Goal: Transaction & Acquisition: Purchase product/service

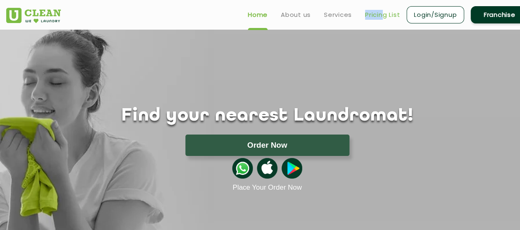
drag, startPoint x: 382, startPoint y: 8, endPoint x: 380, endPoint y: 13, distance: 5.2
click at [380, 13] on ul "Home About us Services Pricing List Login/Signup Franchise" at bounding box center [384, 14] width 287 height 19
click at [380, 13] on link "Pricing List" at bounding box center [382, 15] width 35 height 10
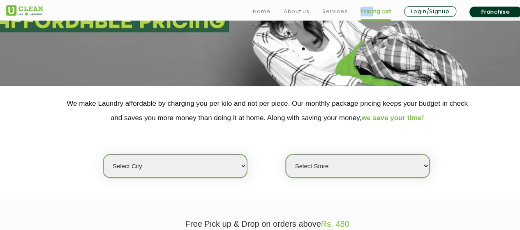
scroll to position [104, 0]
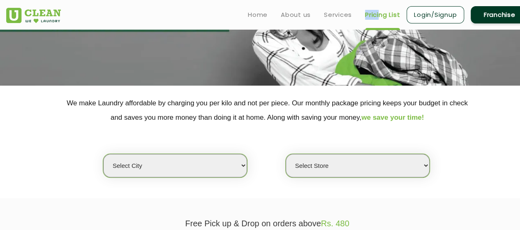
click at [207, 168] on select "Select city Aalo Agartala Agra Ahmedabad Akola Aligarh Alwar - UClean Select Am…" at bounding box center [175, 165] width 144 height 23
select select "5"
click at [103, 154] on select "Select city Aalo Agartala Agra Ahmedabad Akola Aligarh Alwar - UClean Select Am…" at bounding box center [175, 165] width 144 height 23
click at [330, 168] on select "Select Store UClean Narsingi UClean Nizampet UClean Sangareddy UClean Gachibowl…" at bounding box center [358, 165] width 144 height 23
select select "381"
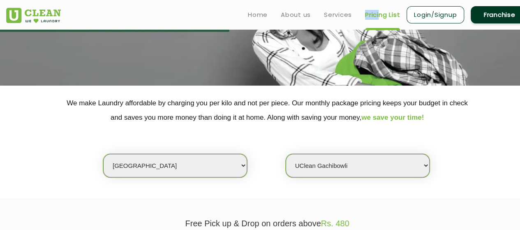
click at [286, 154] on select "Select Store UClean Narsingi UClean Nizampet UClean Sangareddy UClean Gachibowl…" at bounding box center [358, 165] width 144 height 23
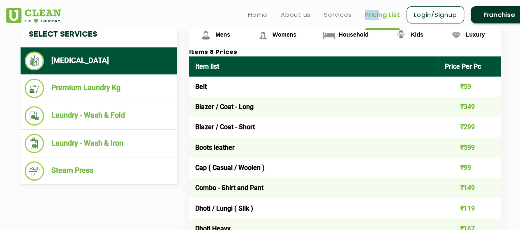
scroll to position [326, 0]
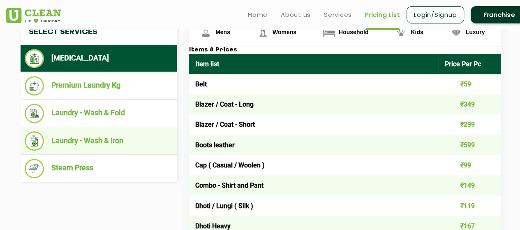
click at [144, 142] on li "Laundry - Wash & Iron" at bounding box center [99, 140] width 148 height 19
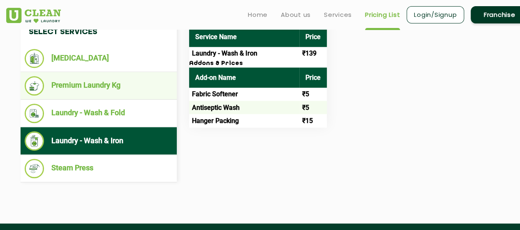
scroll to position [332, 0]
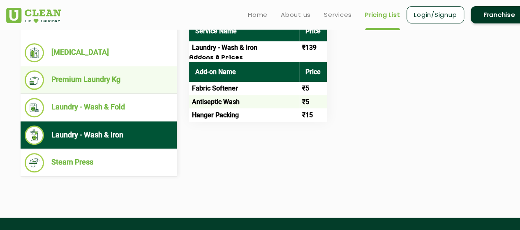
click at [142, 79] on li "Premium Laundry Kg" at bounding box center [99, 79] width 148 height 19
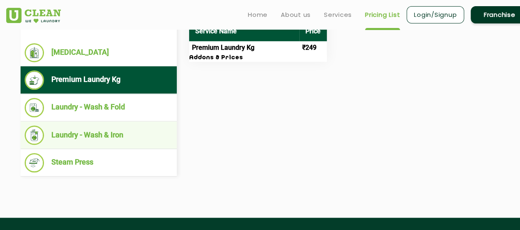
click at [134, 126] on li "Laundry - Wash & Iron" at bounding box center [99, 134] width 148 height 19
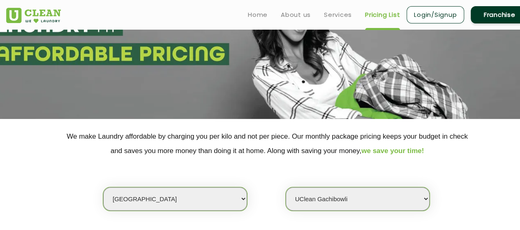
scroll to position [71, 0]
click at [336, 12] on link "Services" at bounding box center [338, 15] width 28 height 10
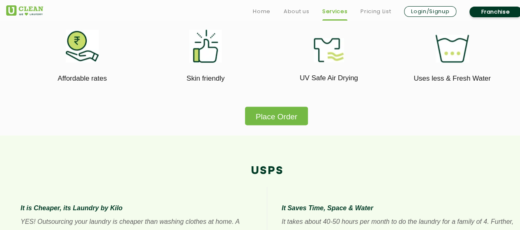
scroll to position [499, 0]
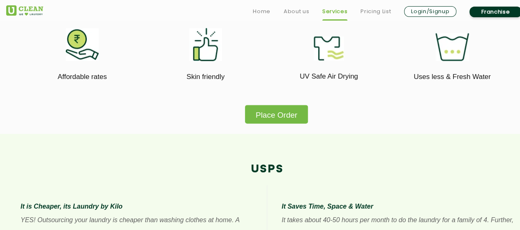
click at [282, 116] on button "Place Order" at bounding box center [276, 114] width 63 height 19
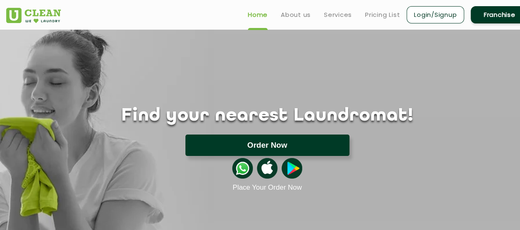
click at [257, 150] on button "Order Now" at bounding box center [268, 145] width 164 height 21
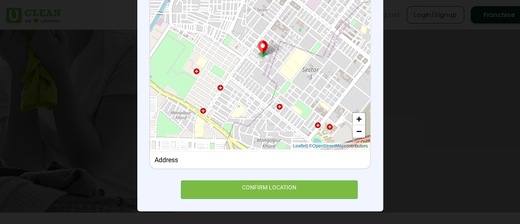
scroll to position [106, 0]
